Goal: Task Accomplishment & Management: Manage account settings

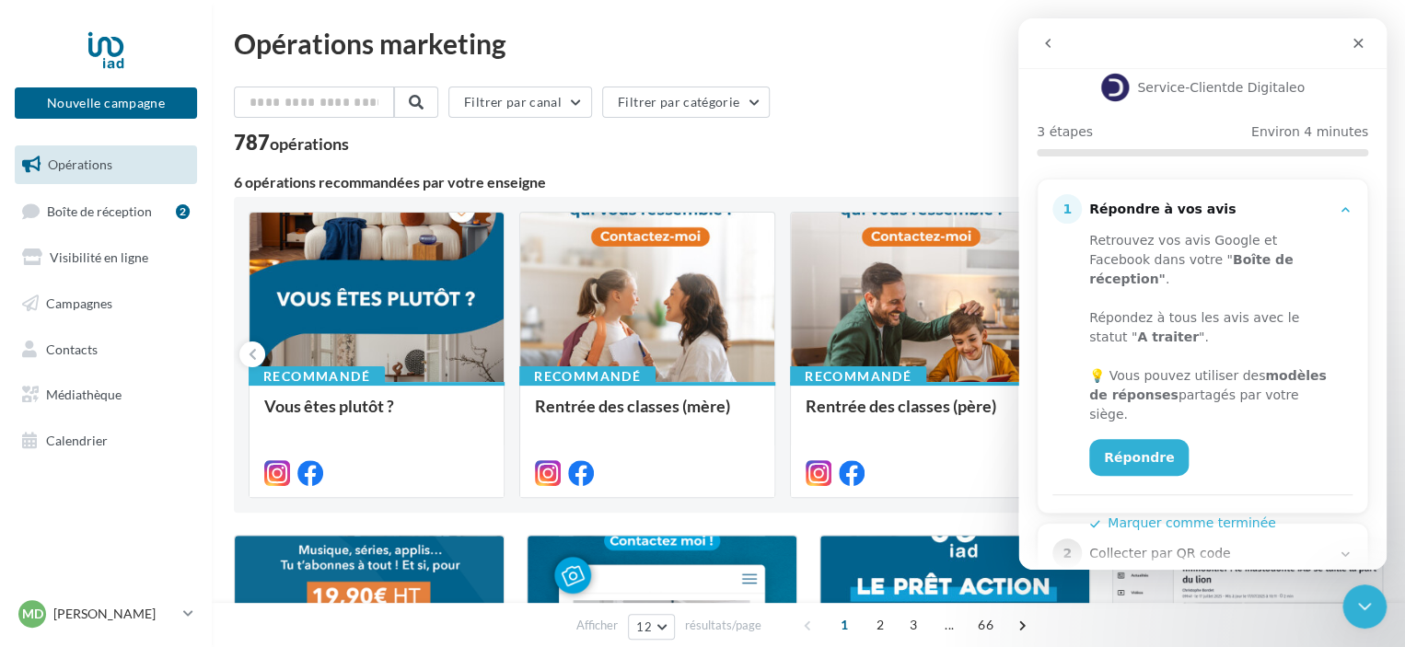
scroll to position [216, 0]
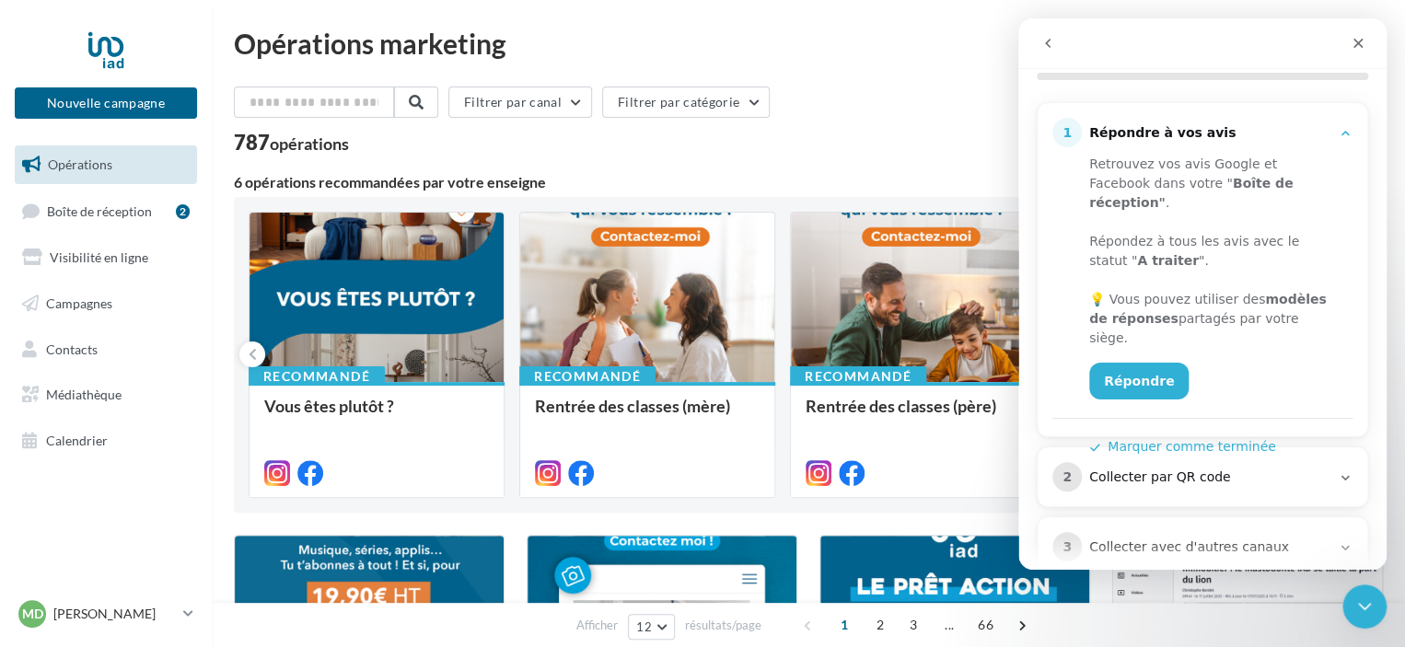
click at [1252, 469] on div "Collecter par QR code" at bounding box center [1209, 478] width 241 height 18
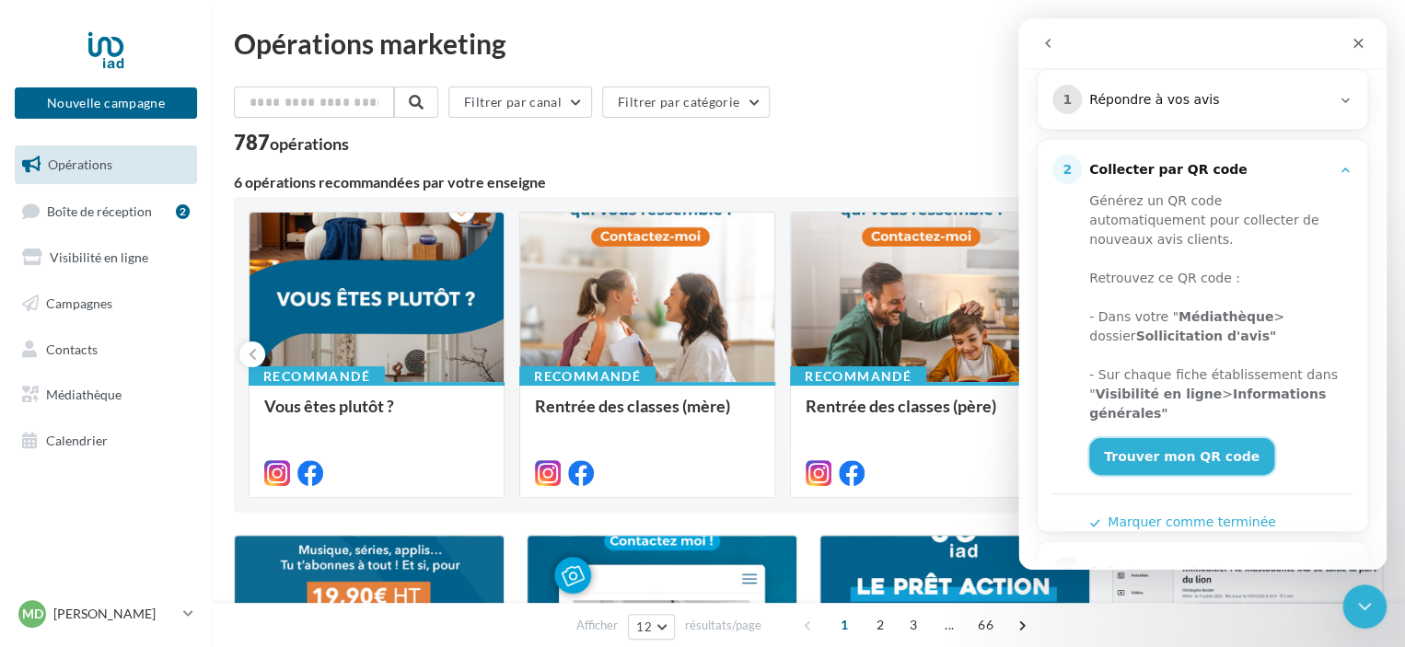
click at [1216, 438] on link "Trouver mon QR code" at bounding box center [1181, 456] width 185 height 37
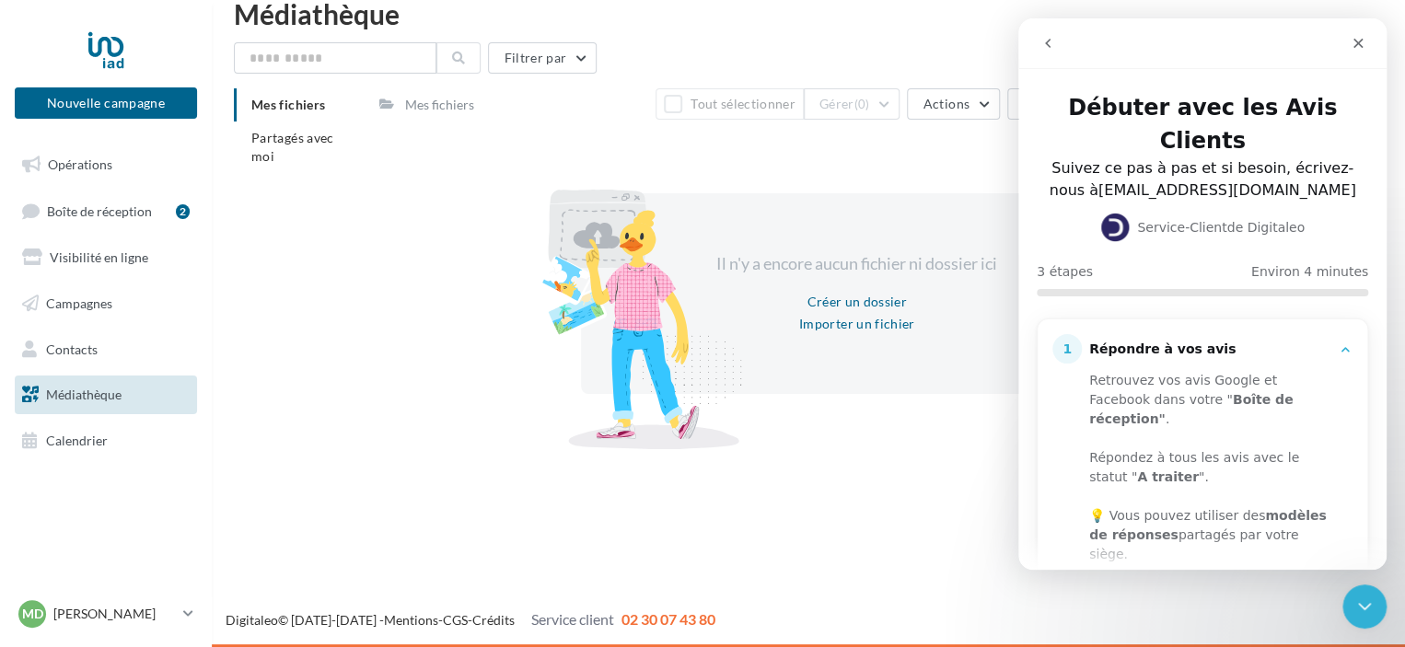
scroll to position [216, 0]
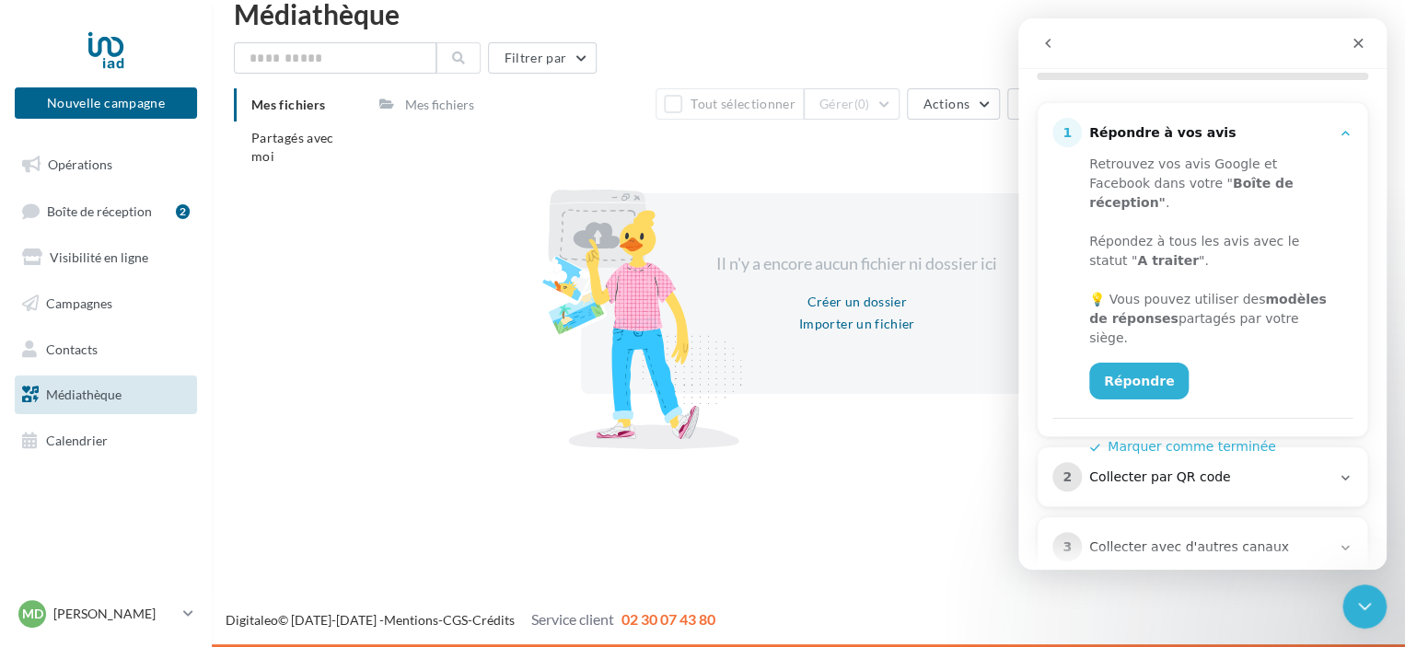
click at [1234, 462] on div "2 Collecter par QR code" at bounding box center [1203, 477] width 330 height 59
click at [1304, 462] on div "2 Collecter par QR code" at bounding box center [1203, 476] width 300 height 29
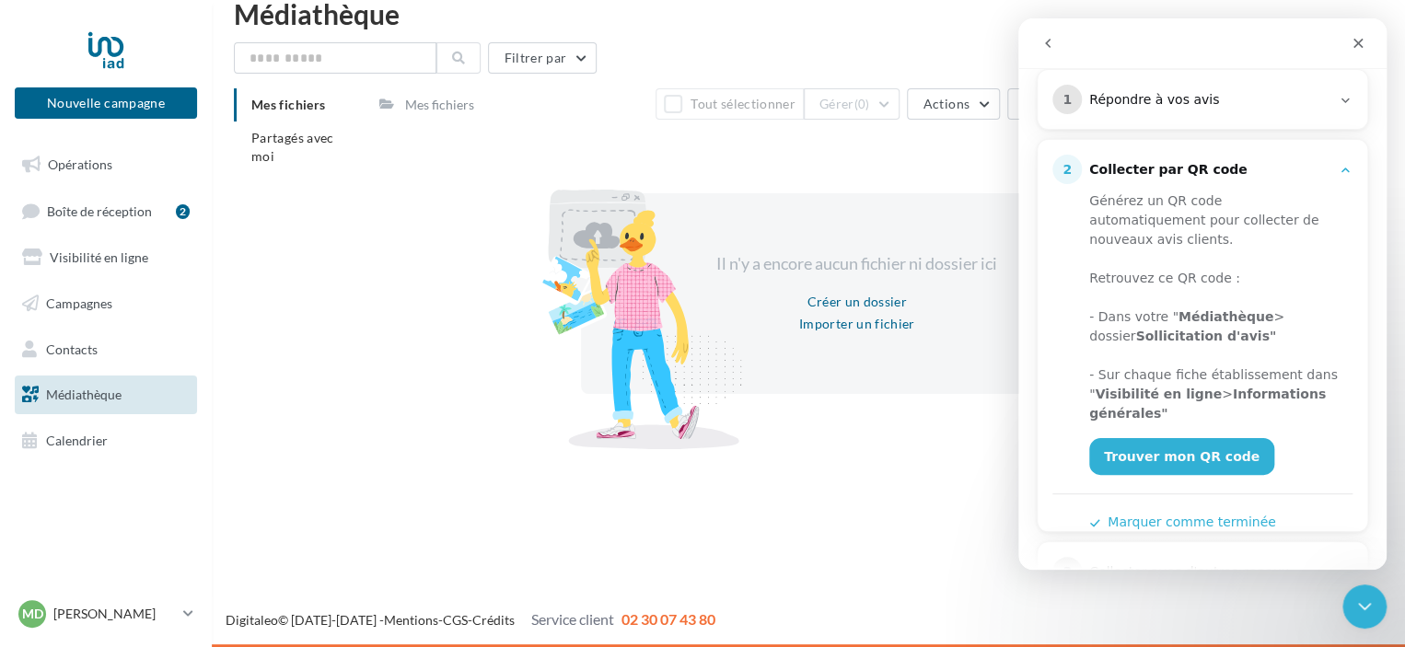
scroll to position [274, 0]
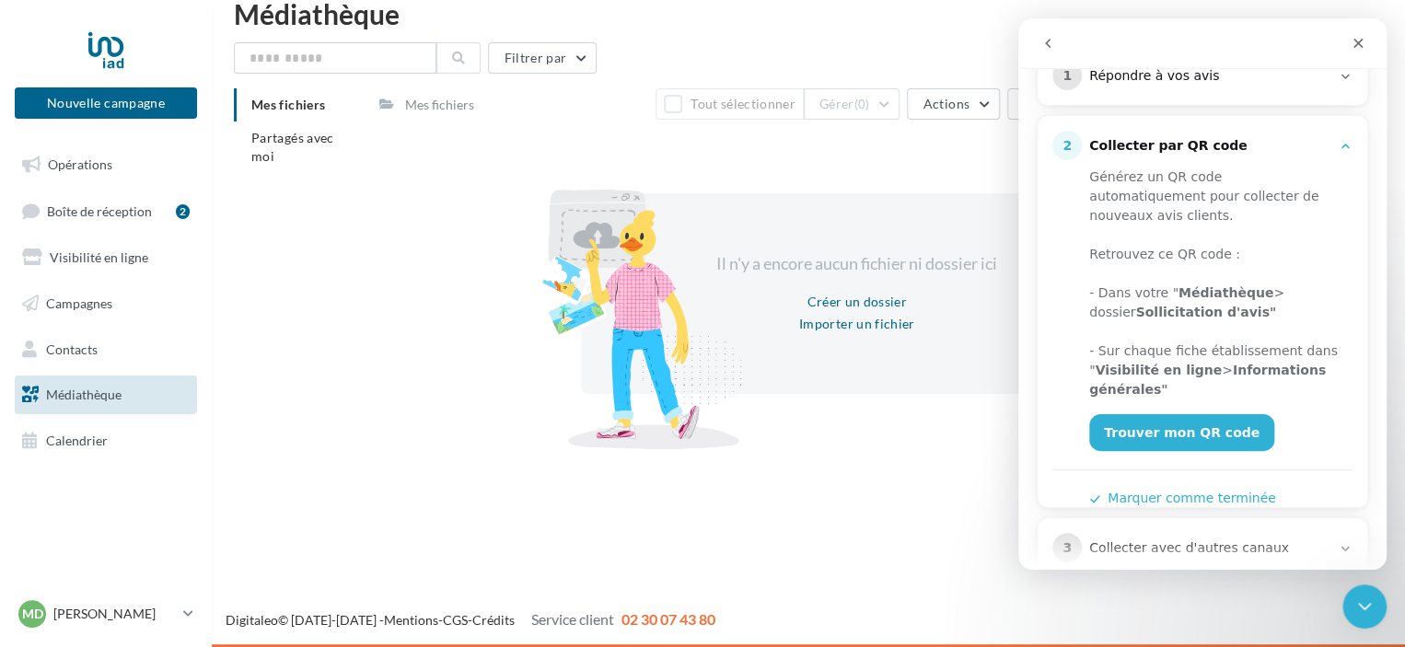
click at [1264, 528] on div "3 Collecter avec d'autres canaux" at bounding box center [1203, 547] width 330 height 59
click at [1286, 540] on div "Collecter avec d'autres canaux" at bounding box center [1209, 549] width 241 height 18
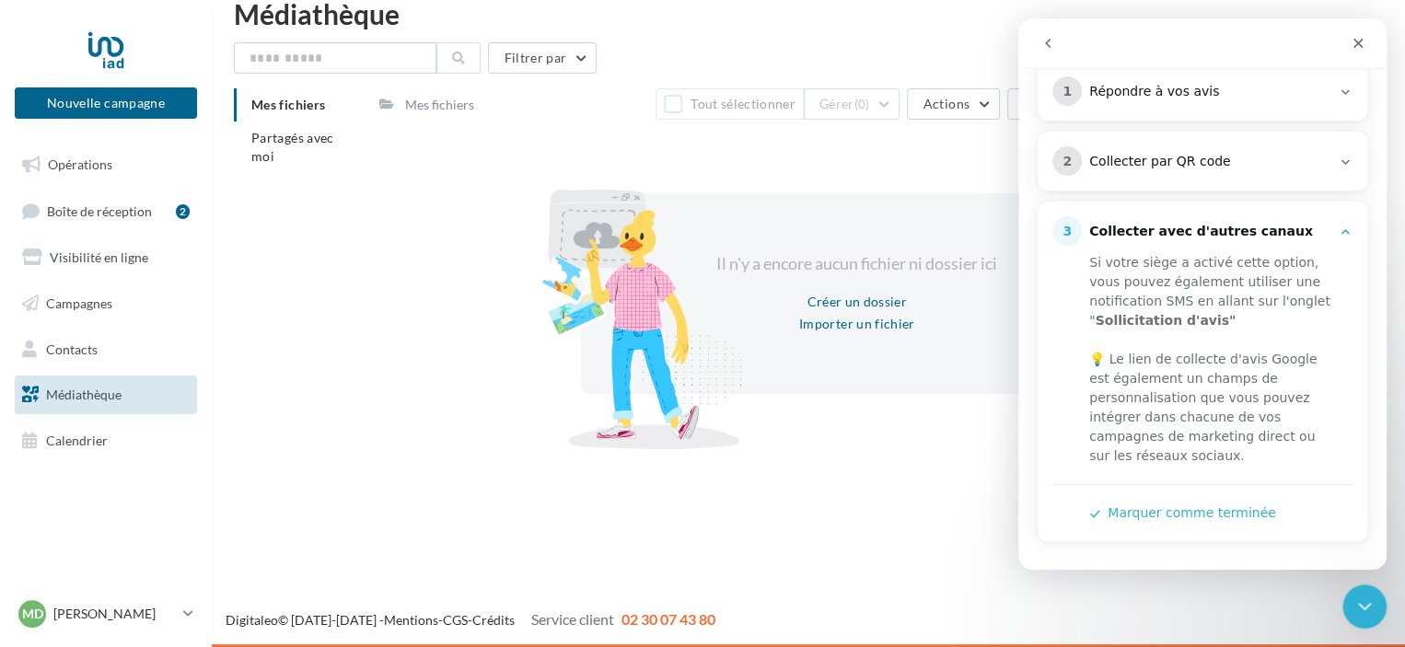
scroll to position [222, 0]
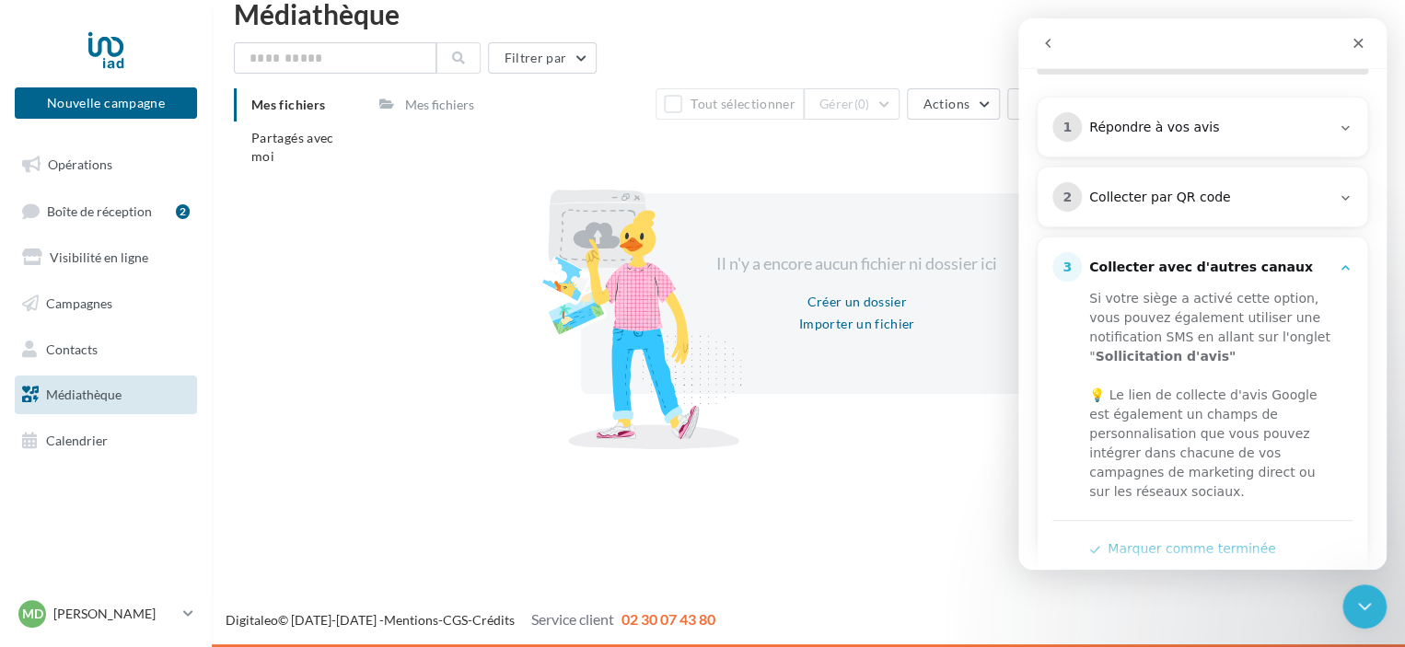
click at [1242, 182] on div "2 Collecter par QR code" at bounding box center [1203, 196] width 300 height 29
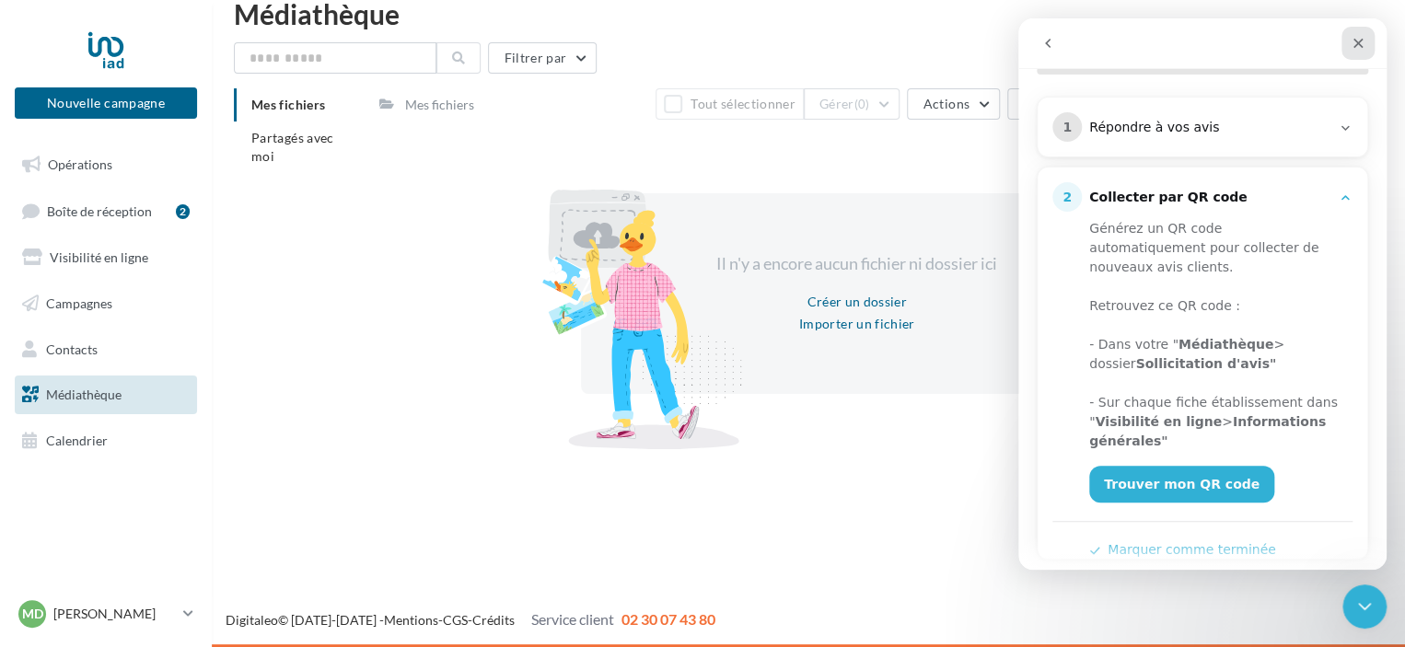
click at [1356, 34] on div "Fermer" at bounding box center [1358, 43] width 33 height 33
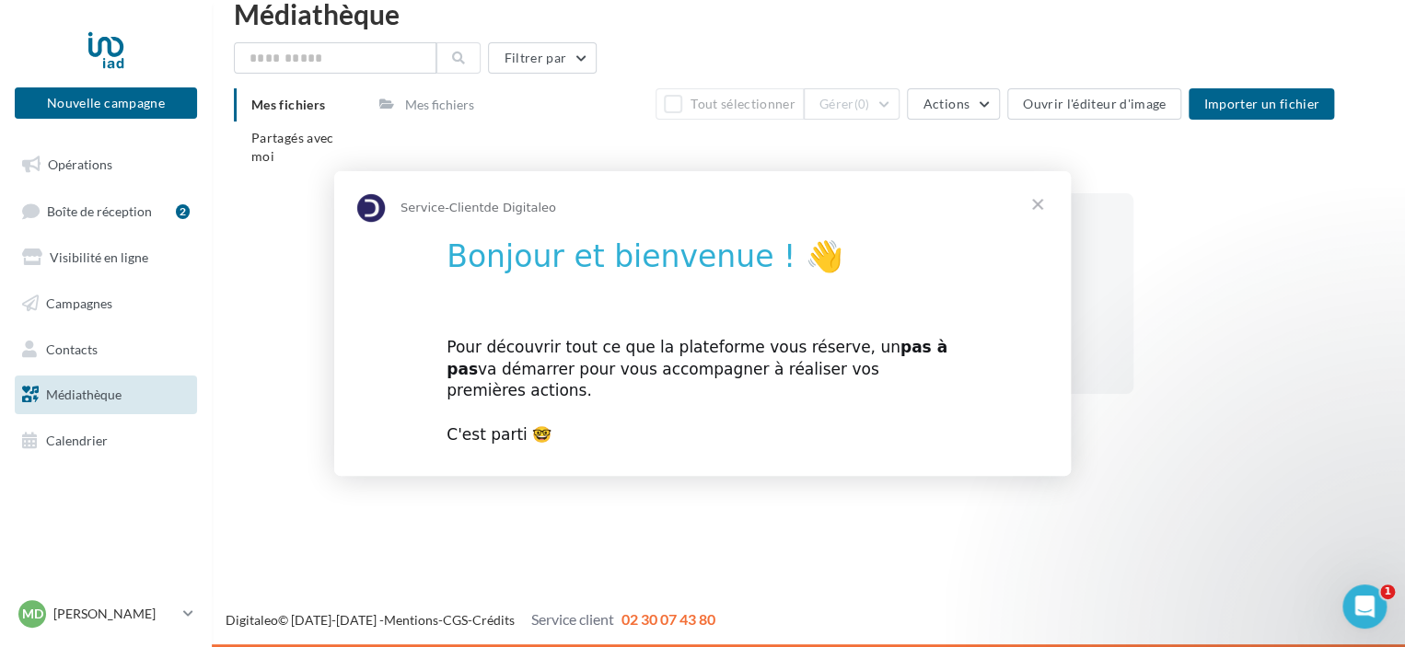
scroll to position [0, 0]
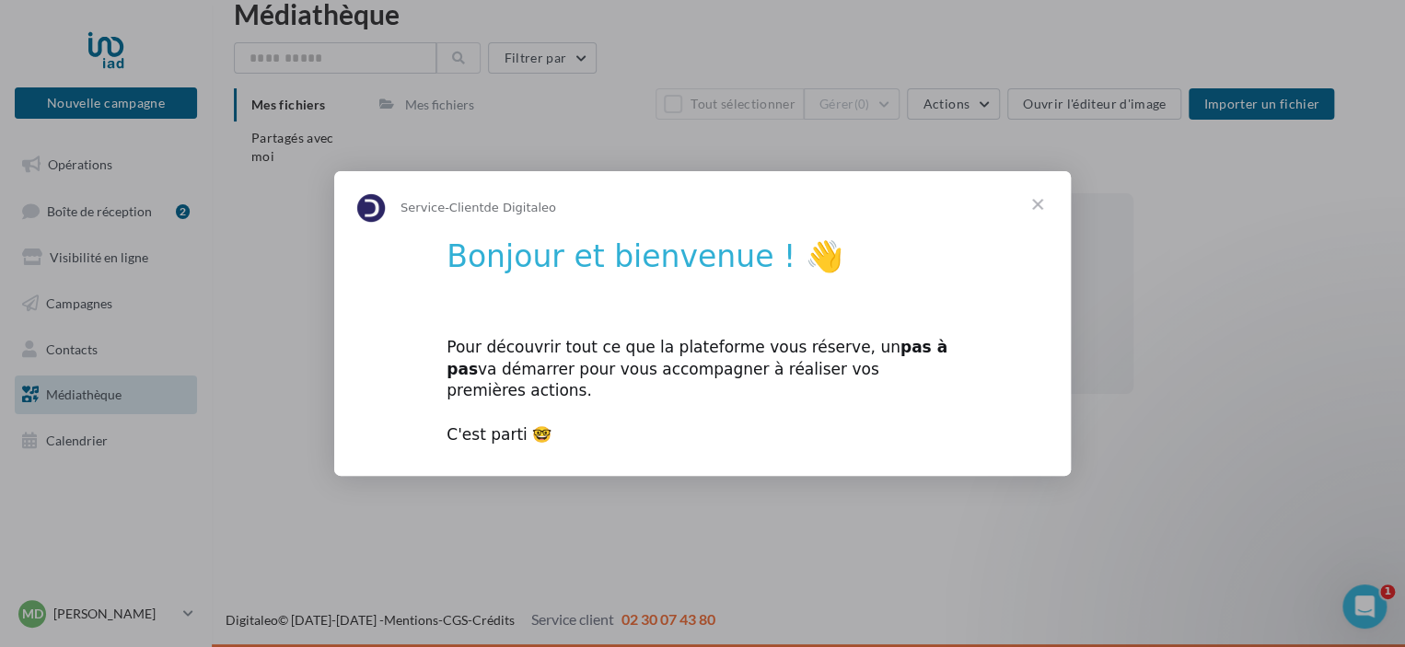
click at [1035, 216] on span "Fermer" at bounding box center [1038, 204] width 66 height 66
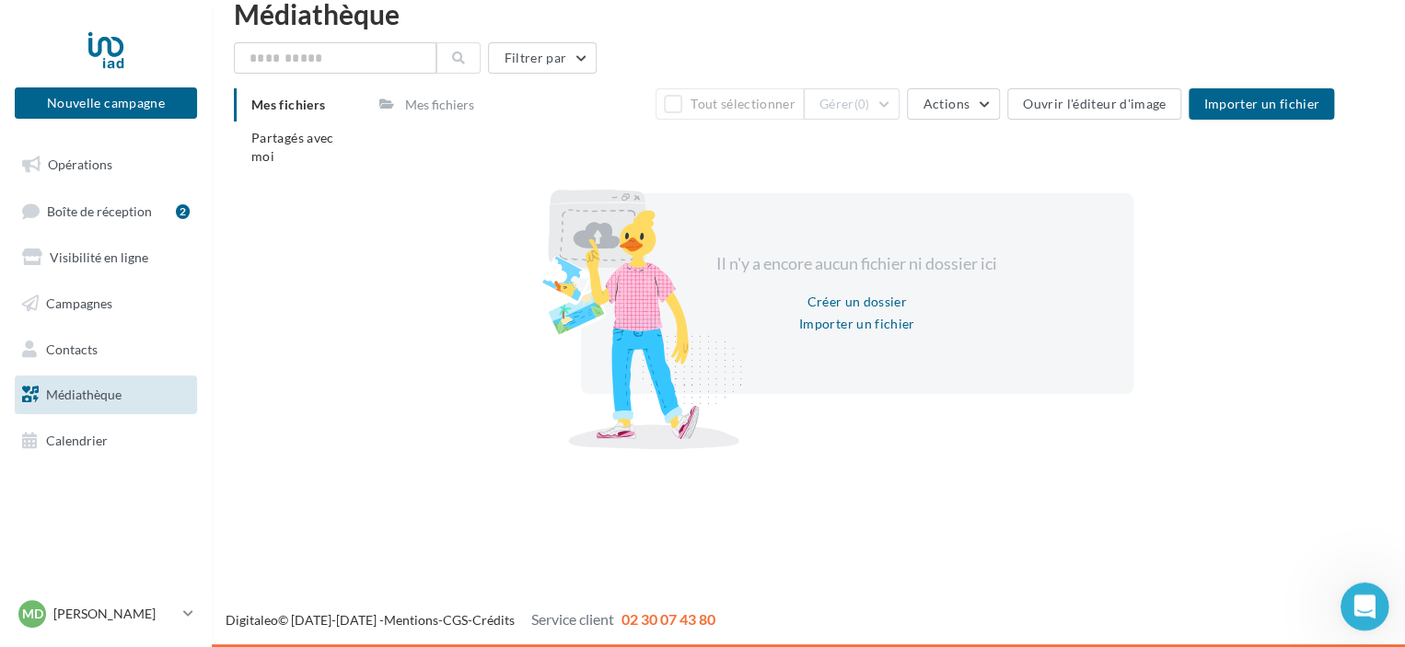
click at [1361, 600] on icon "Ouvrir le Messenger Intercom" at bounding box center [1362, 604] width 30 height 30
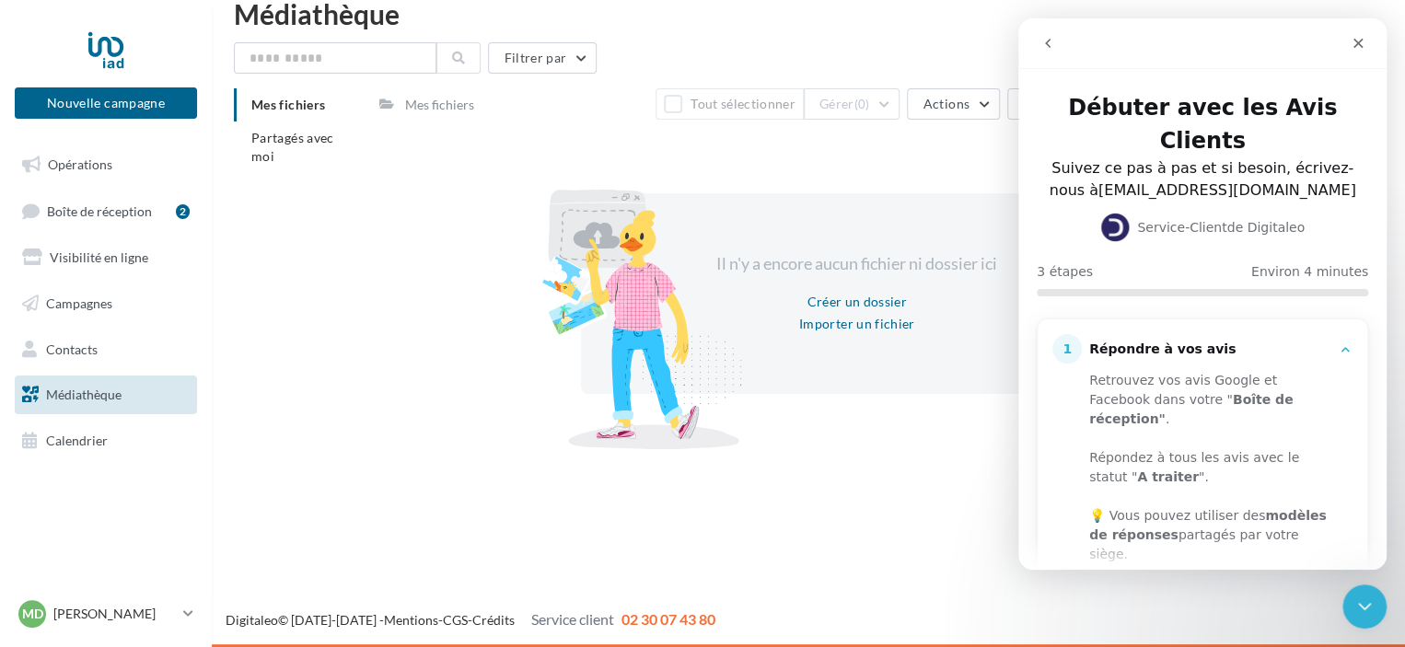
scroll to position [216, 0]
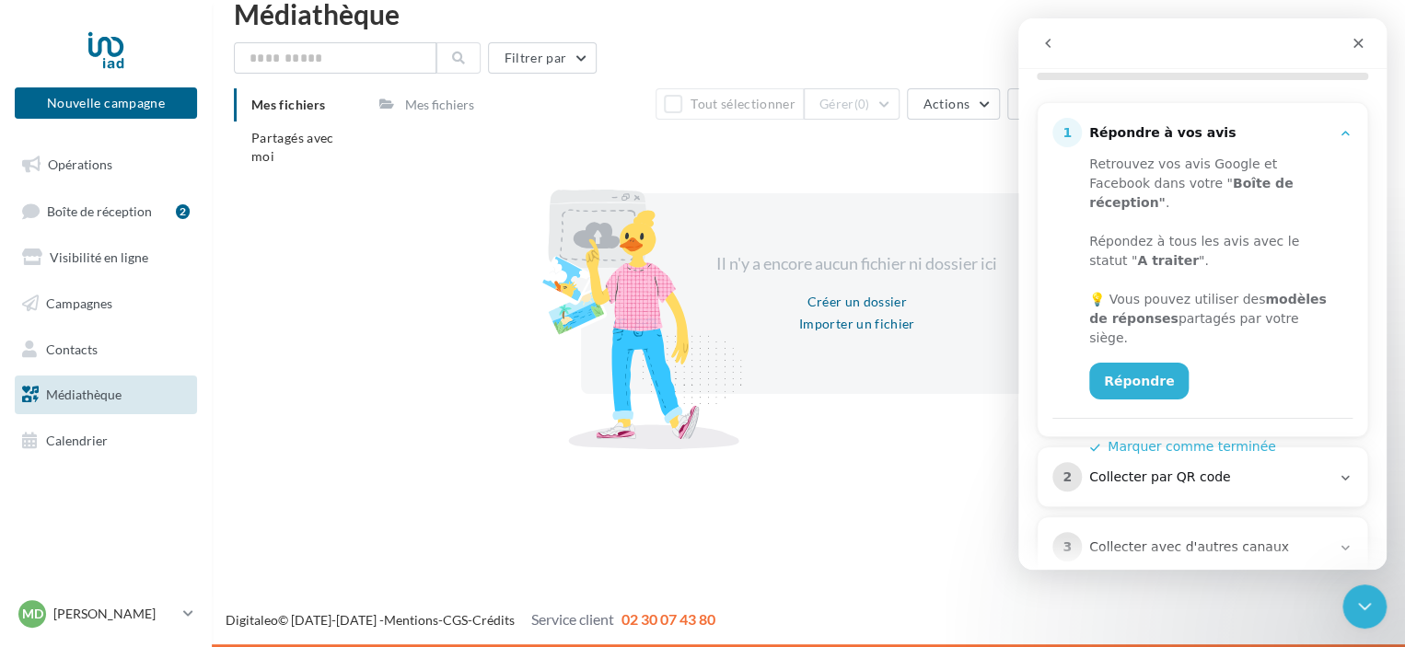
click at [1223, 539] on div "Collecter avec d'autres canaux" at bounding box center [1209, 548] width 241 height 18
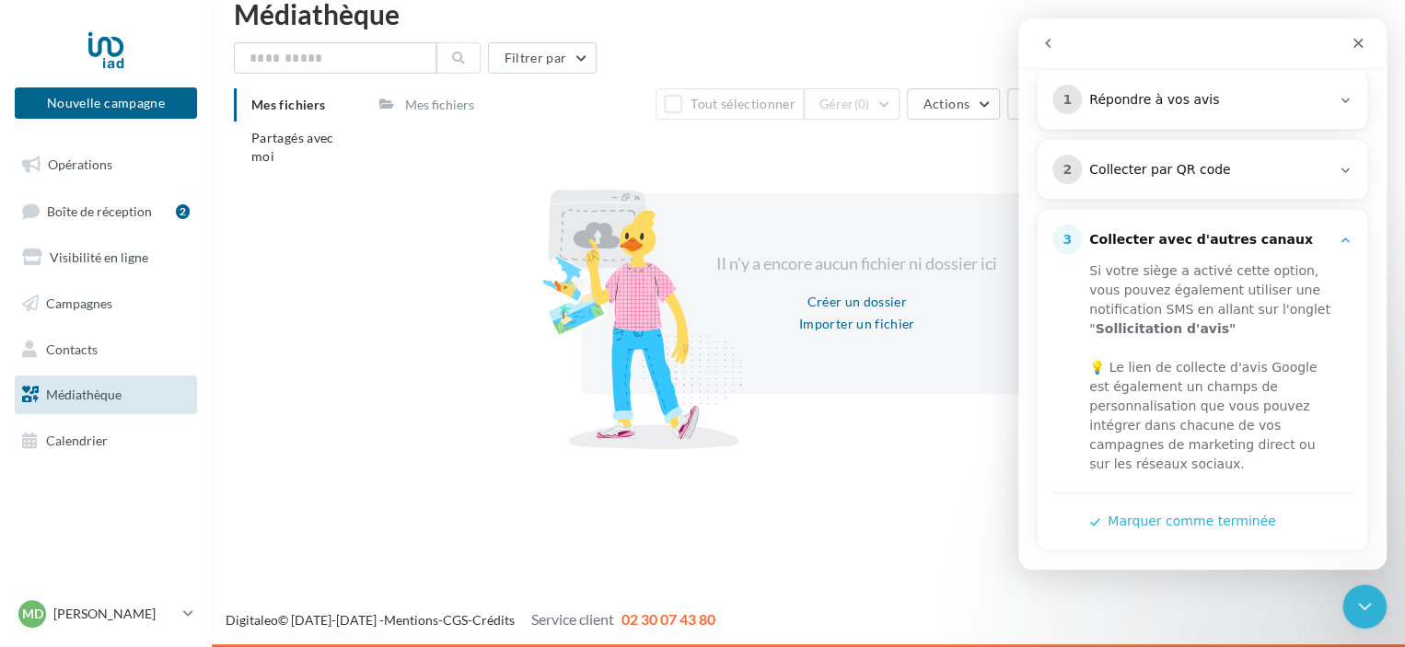
scroll to position [221, 0]
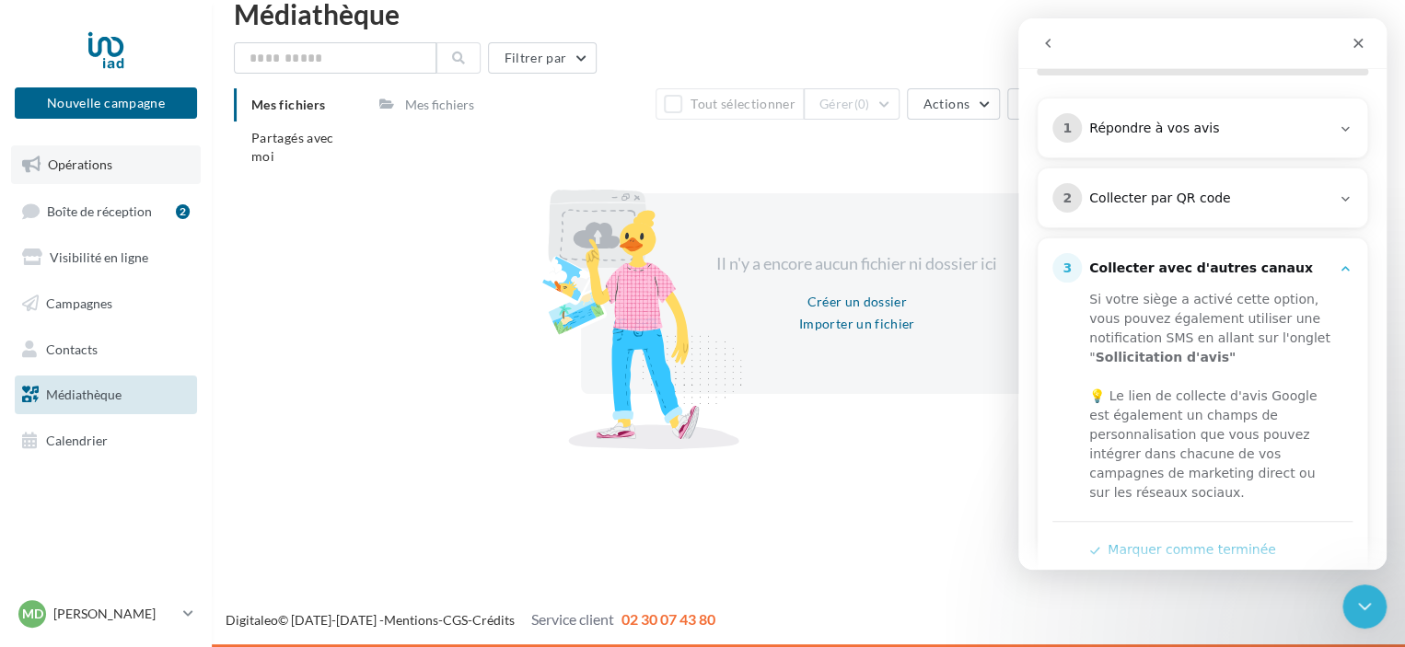
click at [101, 160] on span "Opérations" at bounding box center [80, 165] width 64 height 16
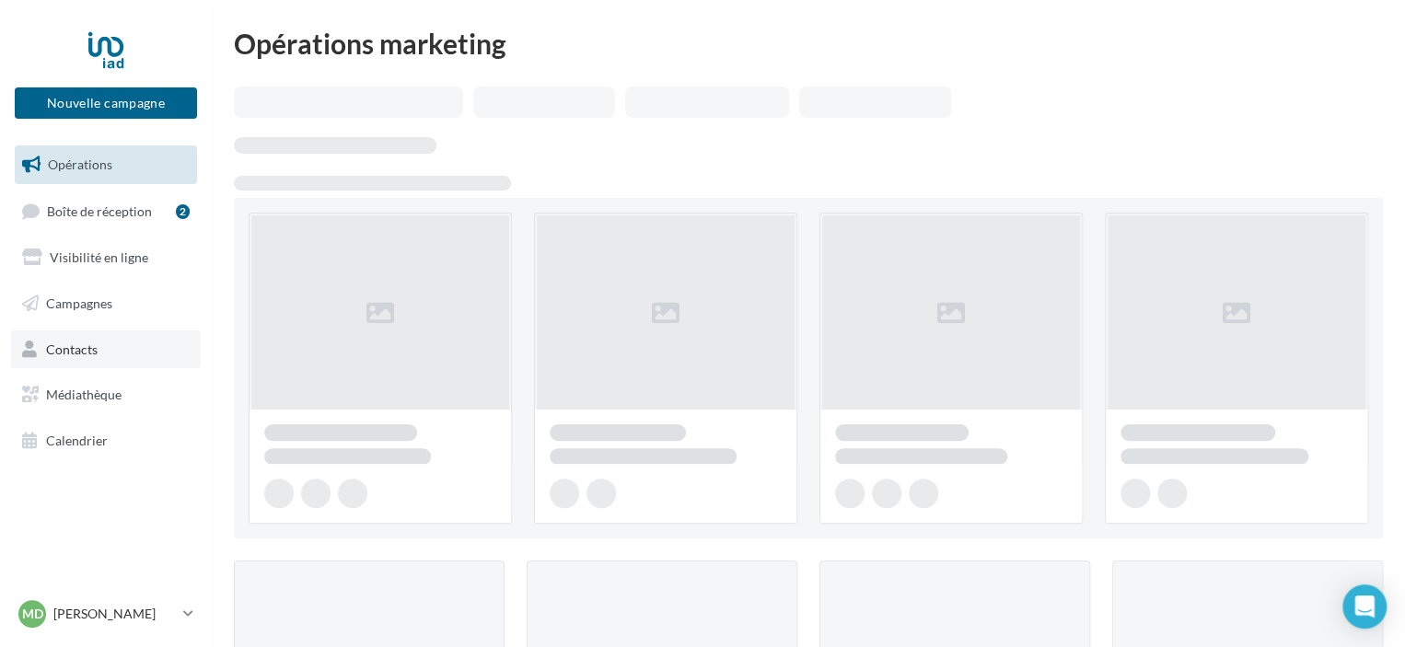
click at [112, 360] on link "Contacts" at bounding box center [106, 350] width 190 height 39
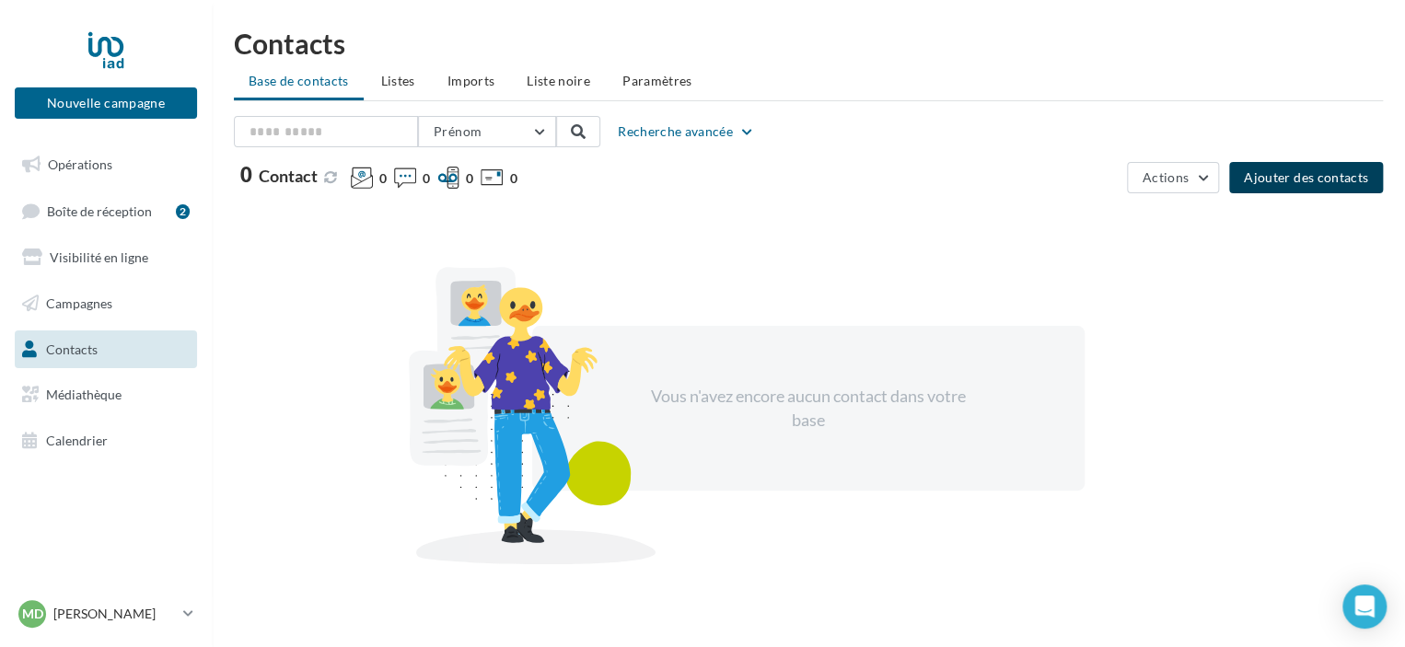
click at [1278, 185] on button "Ajouter des contacts" at bounding box center [1306, 177] width 154 height 31
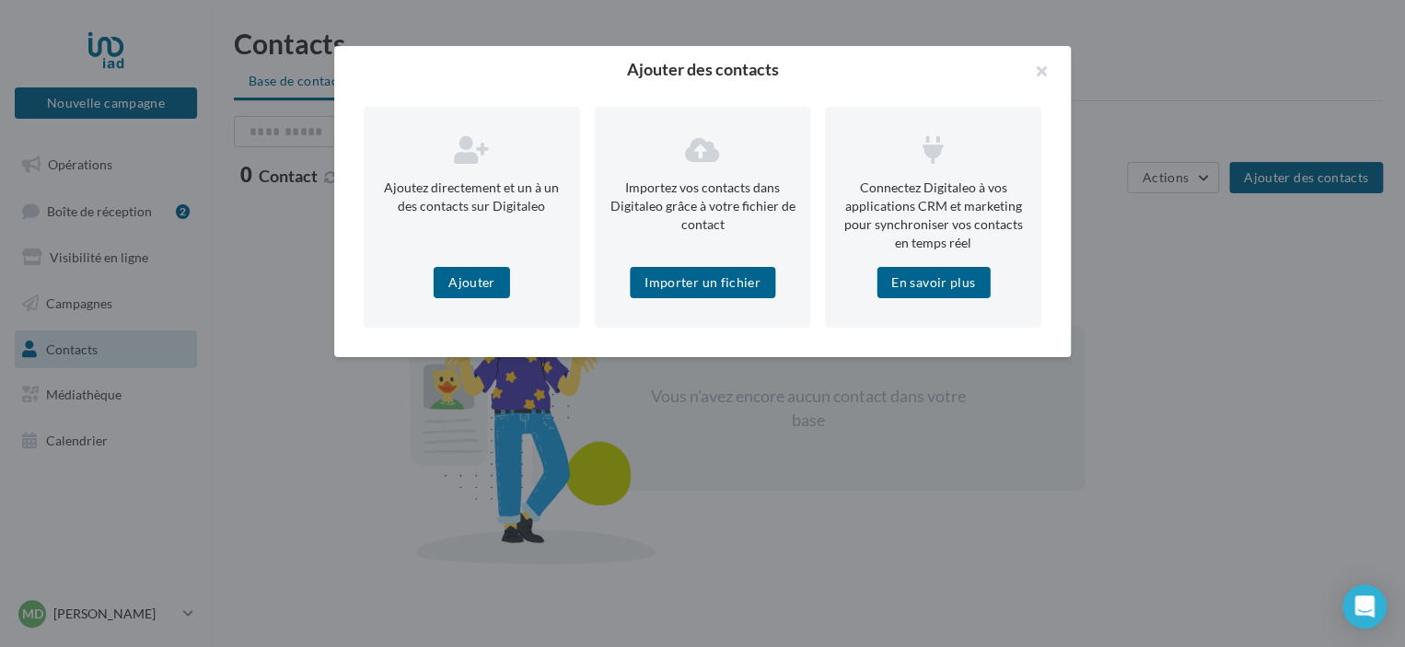
click at [1146, 253] on div at bounding box center [702, 323] width 1405 height 647
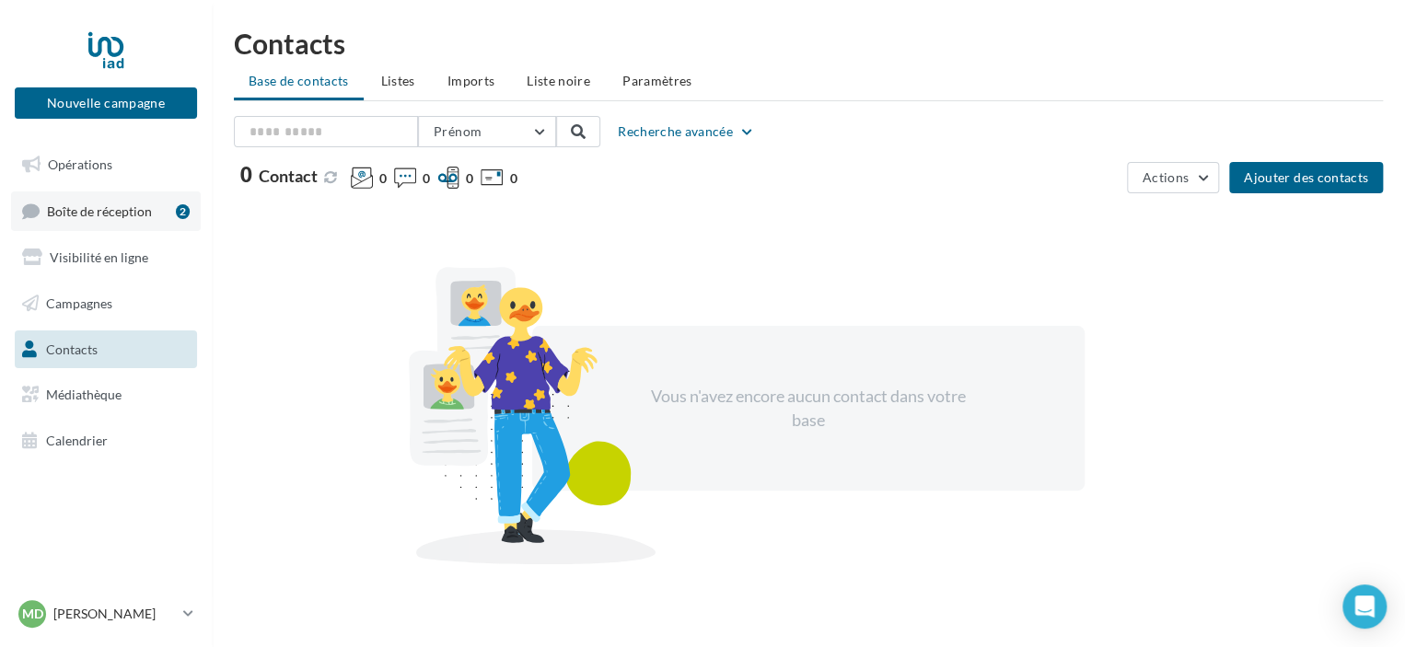
click at [144, 202] on link "Boîte de réception 2" at bounding box center [106, 212] width 190 height 40
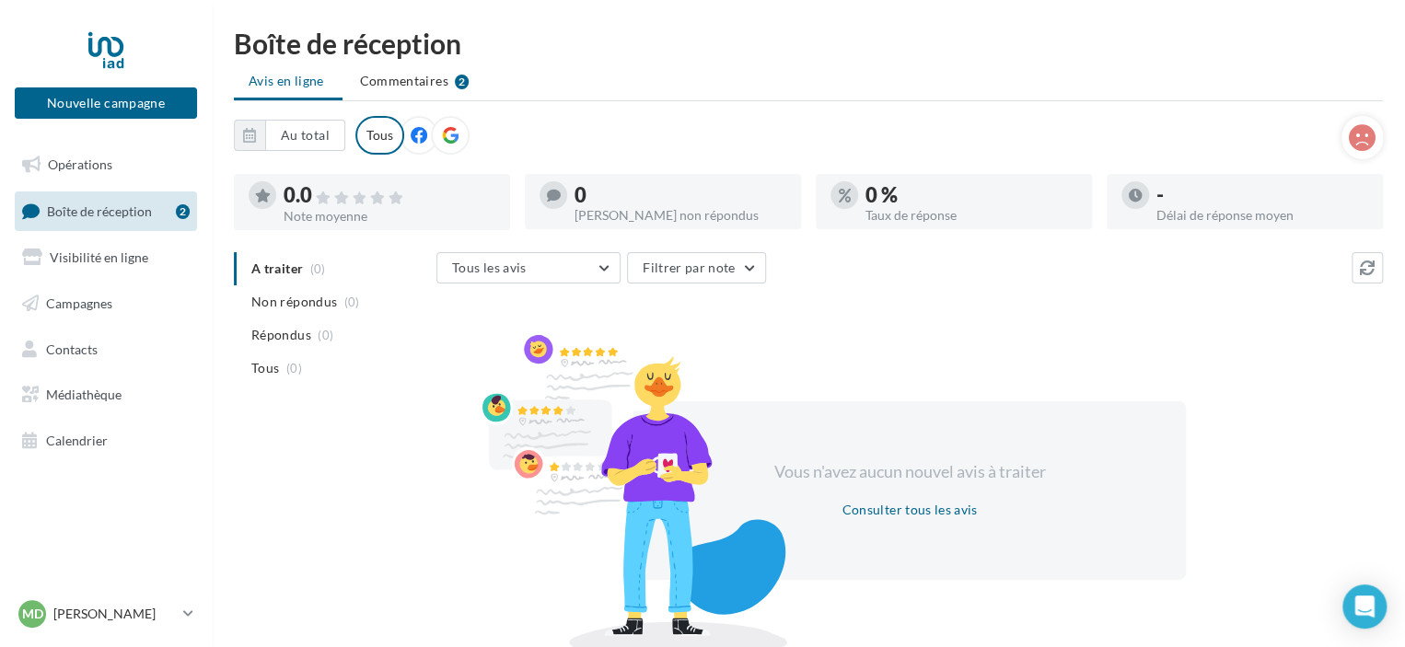
scroll to position [77, 0]
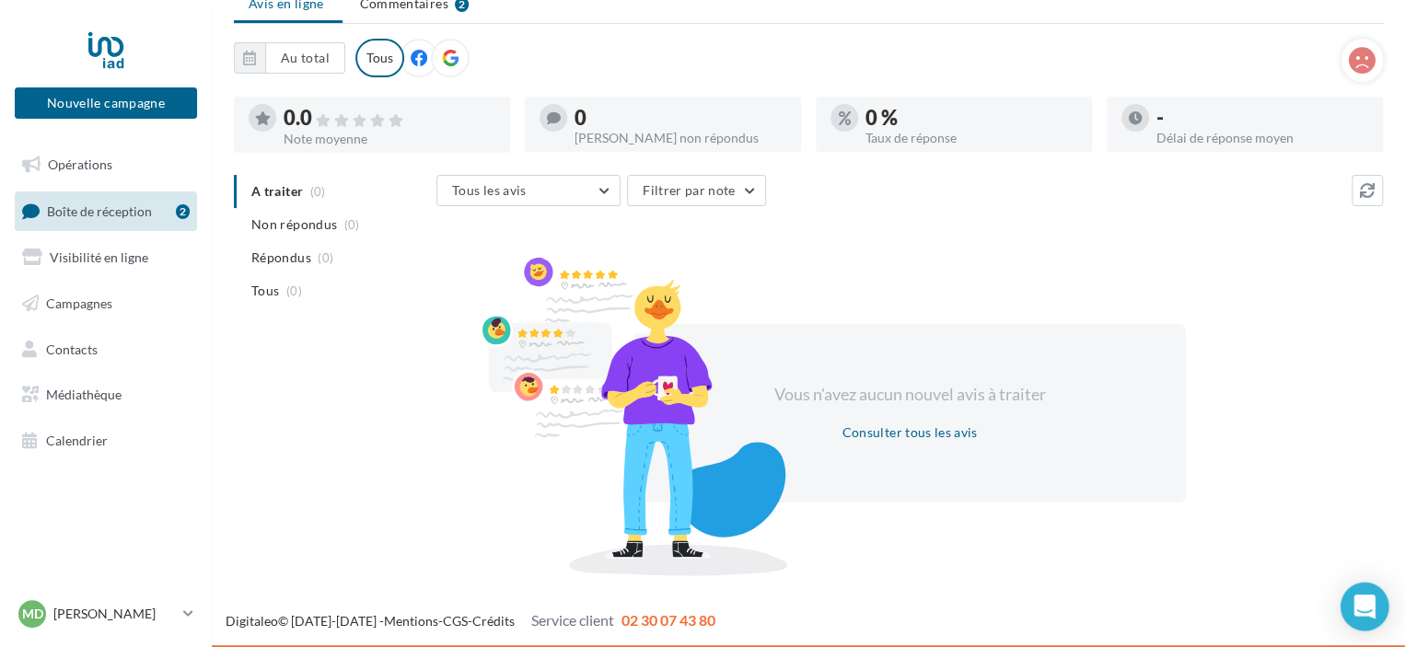
click at [1352, 606] on div "Open Intercom Messenger" at bounding box center [1365, 607] width 49 height 49
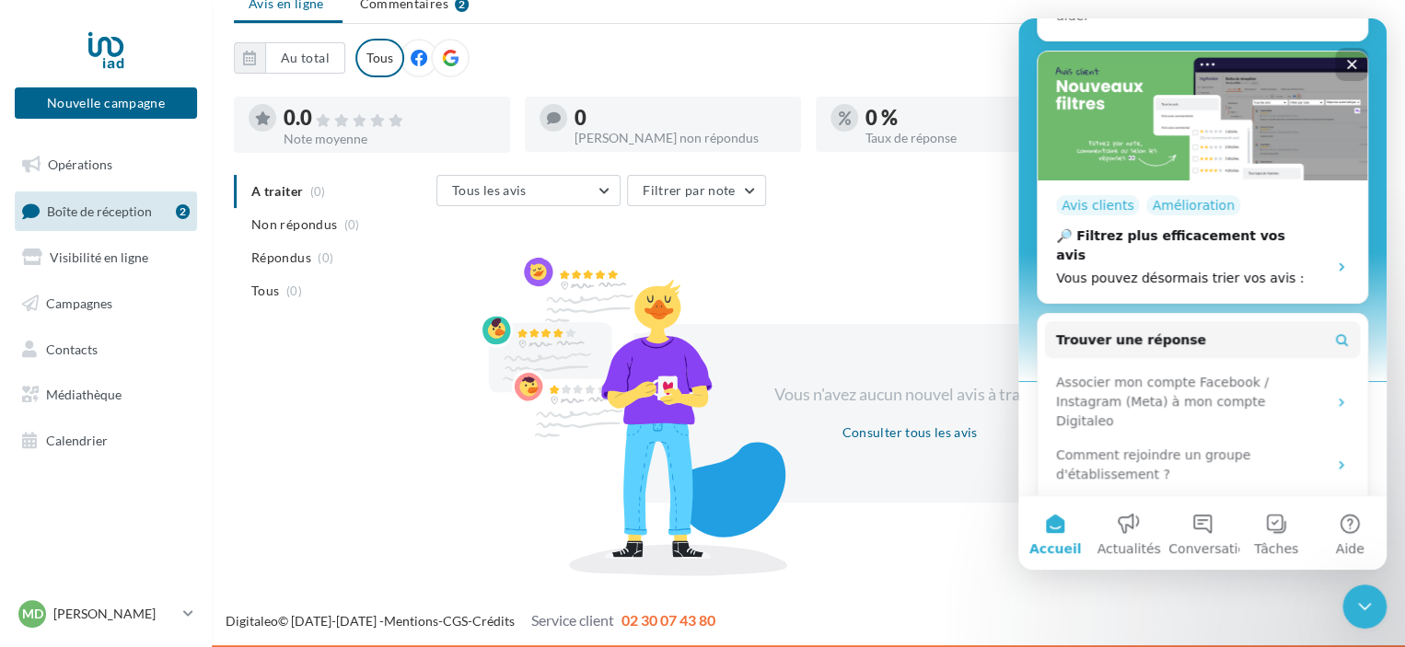
scroll to position [479, 0]
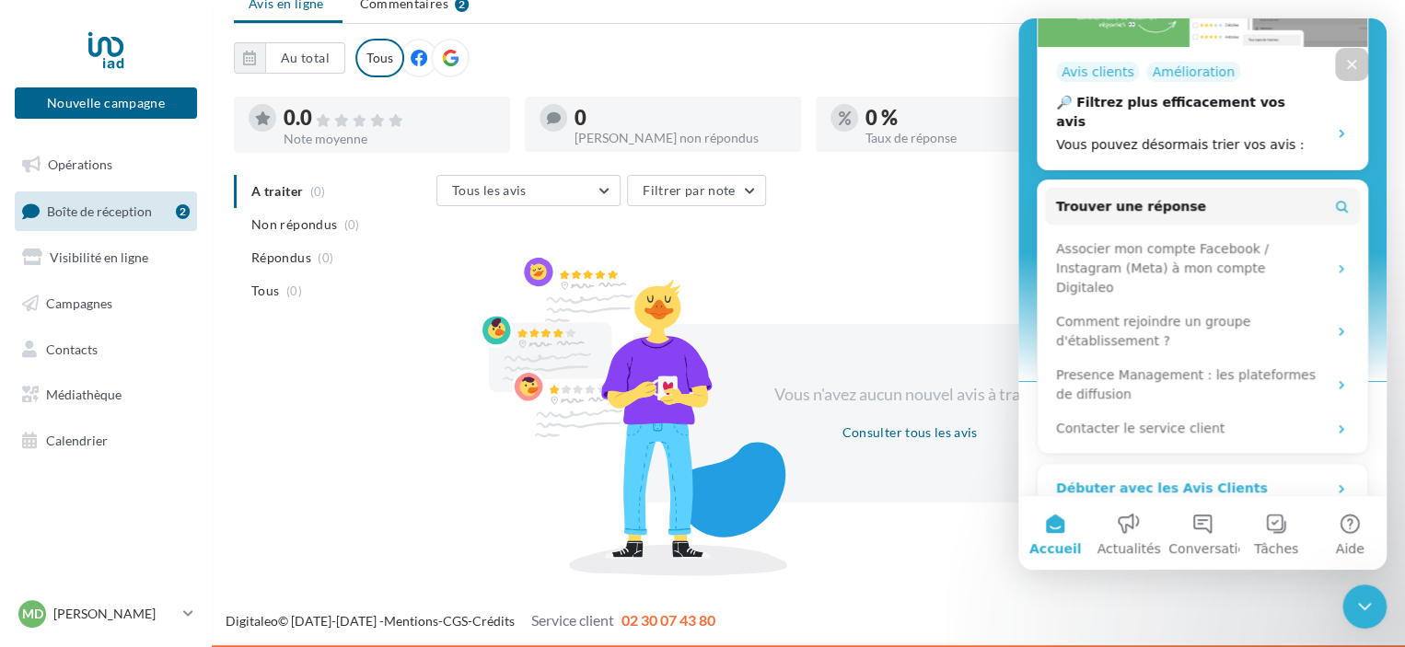
click at [1257, 498] on div "3 étapes • Environ 4 minutes" at bounding box center [1202, 507] width 293 height 19
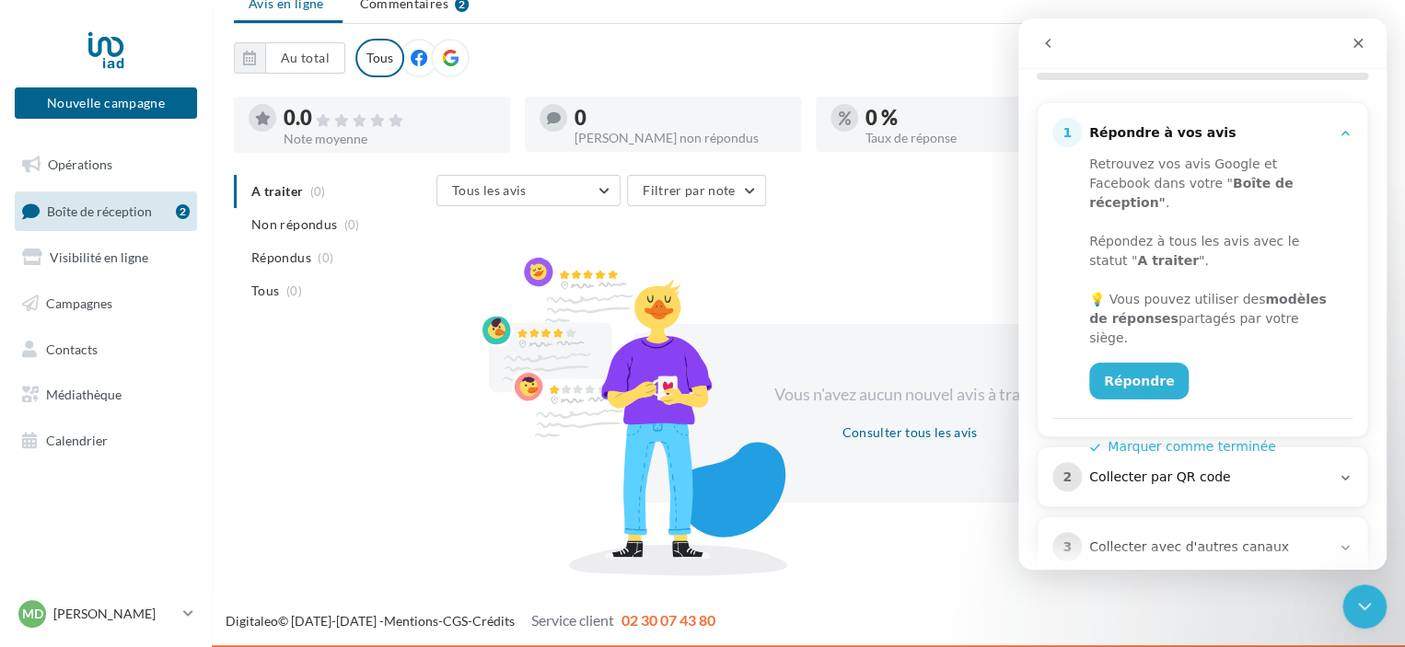
scroll to position [215, 0]
click at [1124, 364] on link "Répondre" at bounding box center [1138, 382] width 99 height 37
click at [1117, 364] on link "Répondre" at bounding box center [1138, 382] width 99 height 37
click at [698, 245] on div "Tous les avis Tous les avis Avis avec commentaire Avis sans commentaire Filtrer…" at bounding box center [910, 372] width 947 height 394
click at [1205, 460] on div "2 Collecter par QR code" at bounding box center [1203, 477] width 330 height 59
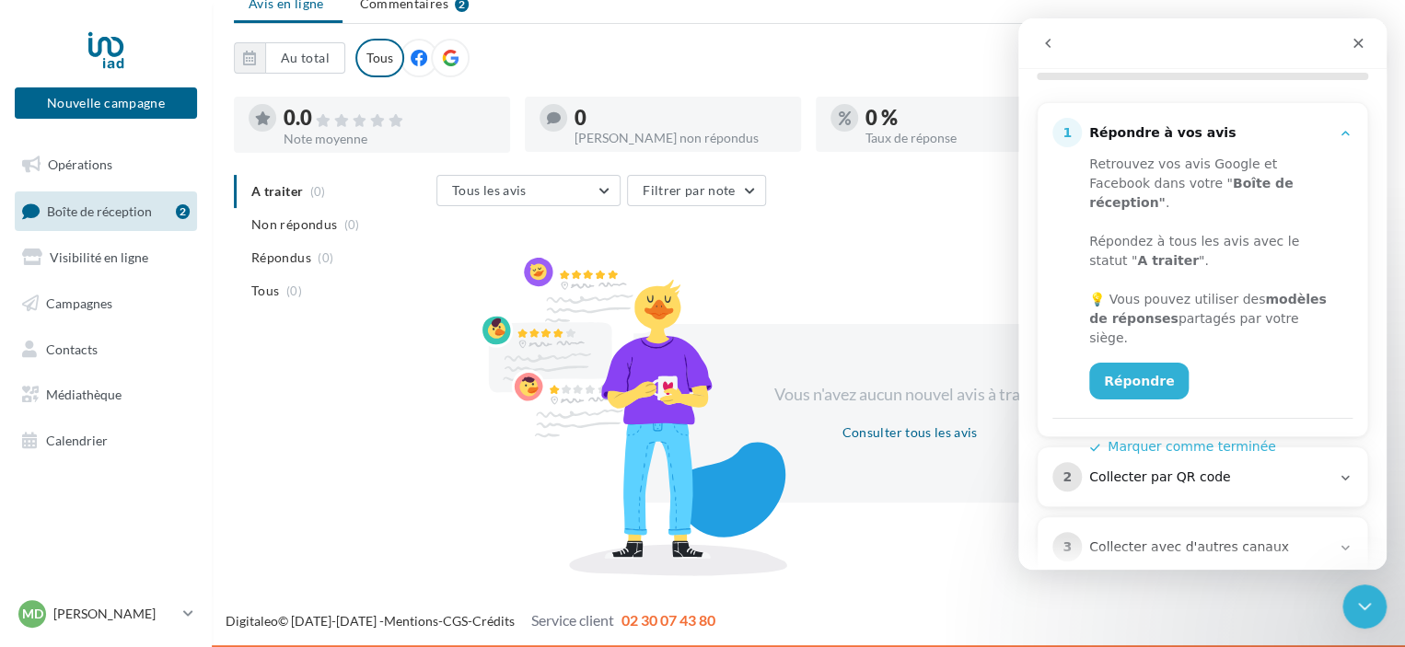
click at [1317, 469] on div "Collecter par QR code" at bounding box center [1209, 478] width 241 height 18
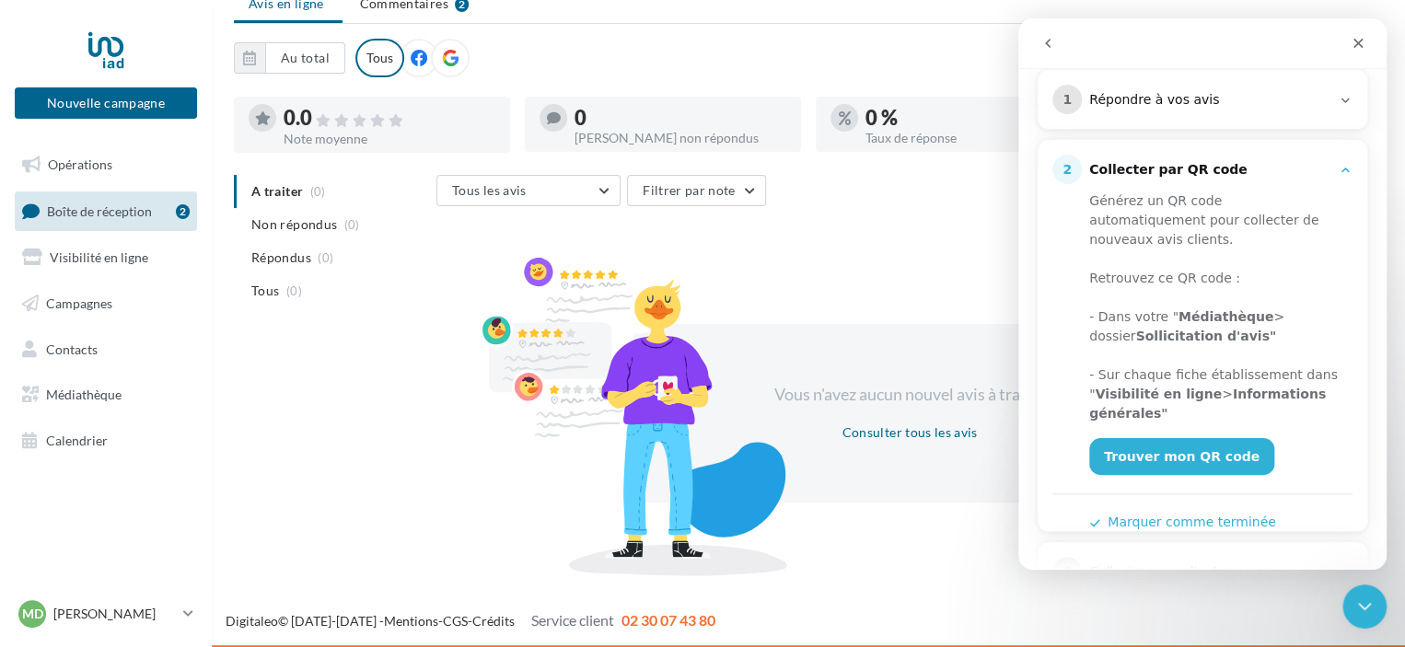
scroll to position [274, 0]
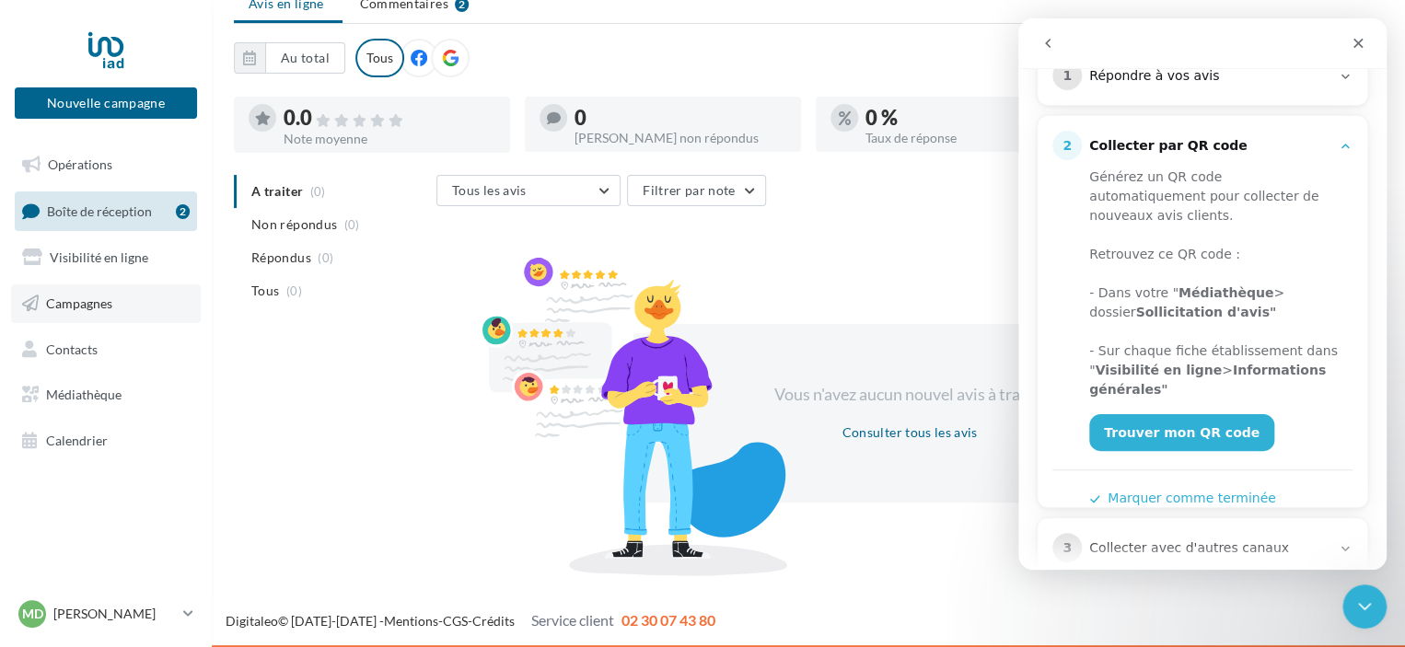
click at [68, 297] on span "Campagnes" at bounding box center [79, 304] width 66 height 16
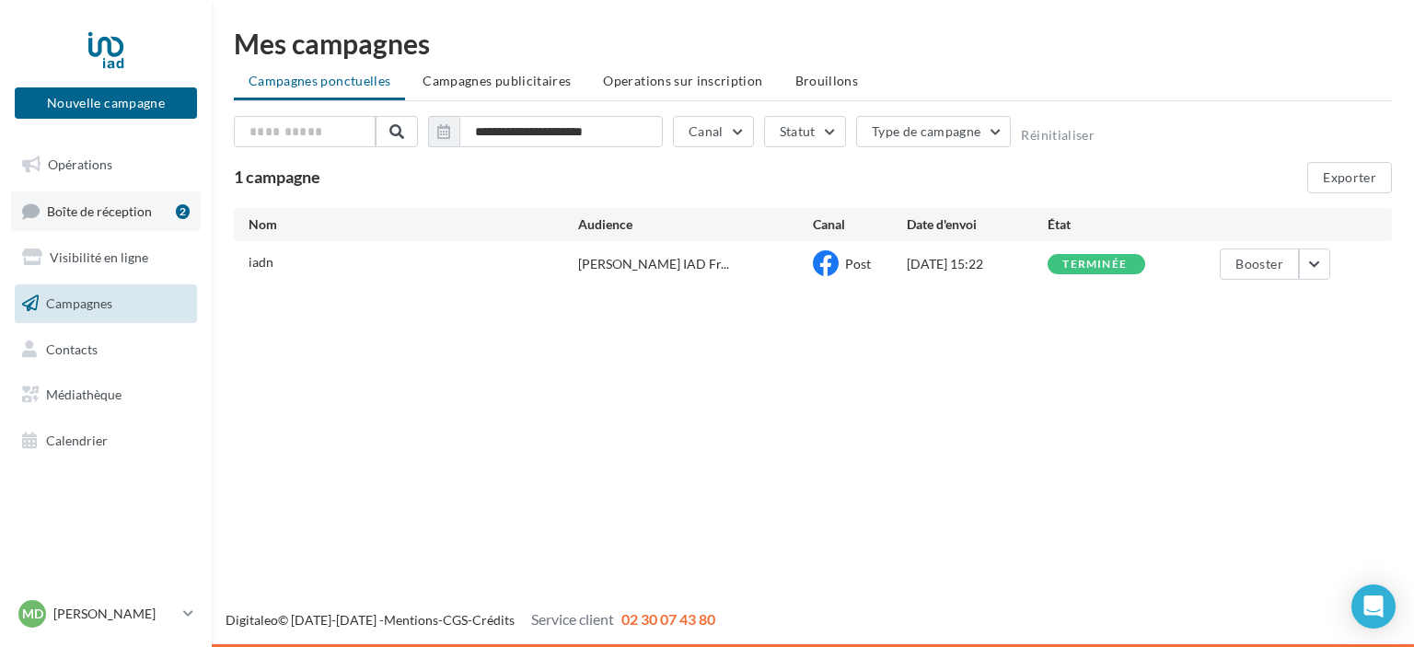
click at [92, 215] on span "Boîte de réception" at bounding box center [99, 211] width 105 height 16
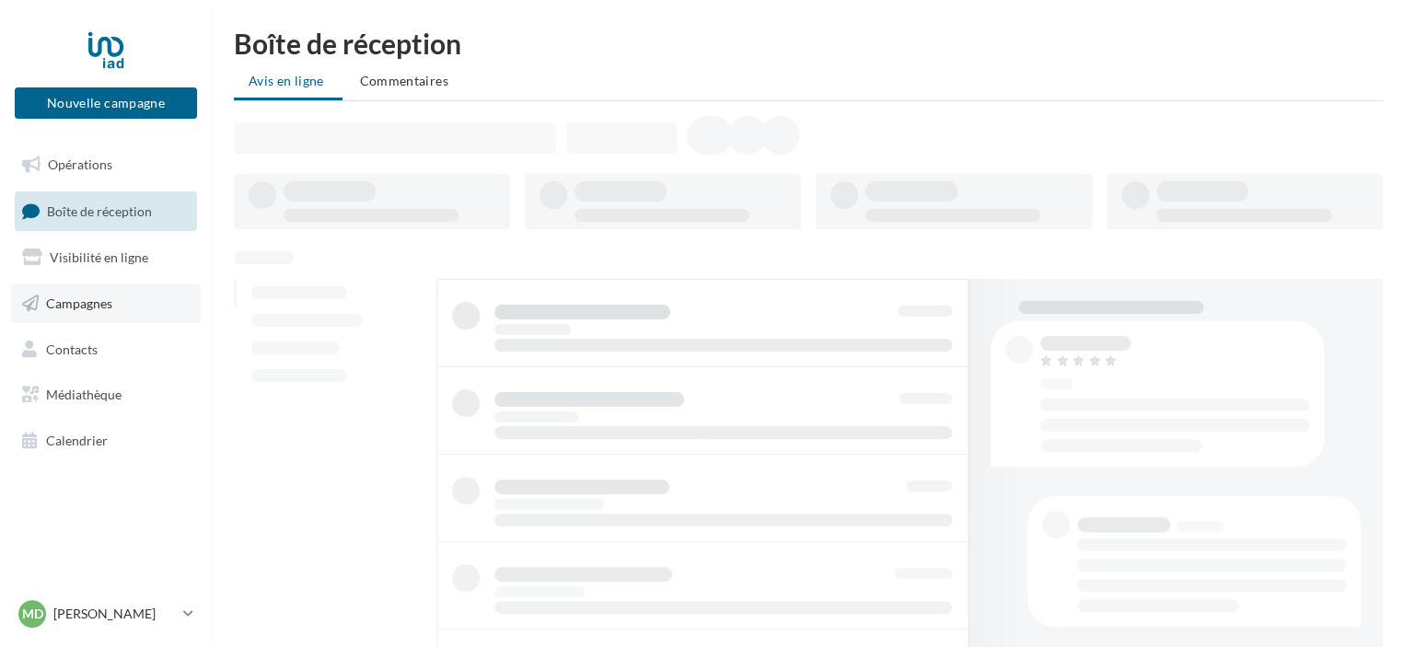
click at [85, 309] on span "Campagnes" at bounding box center [79, 304] width 66 height 16
